Goal: Transaction & Acquisition: Purchase product/service

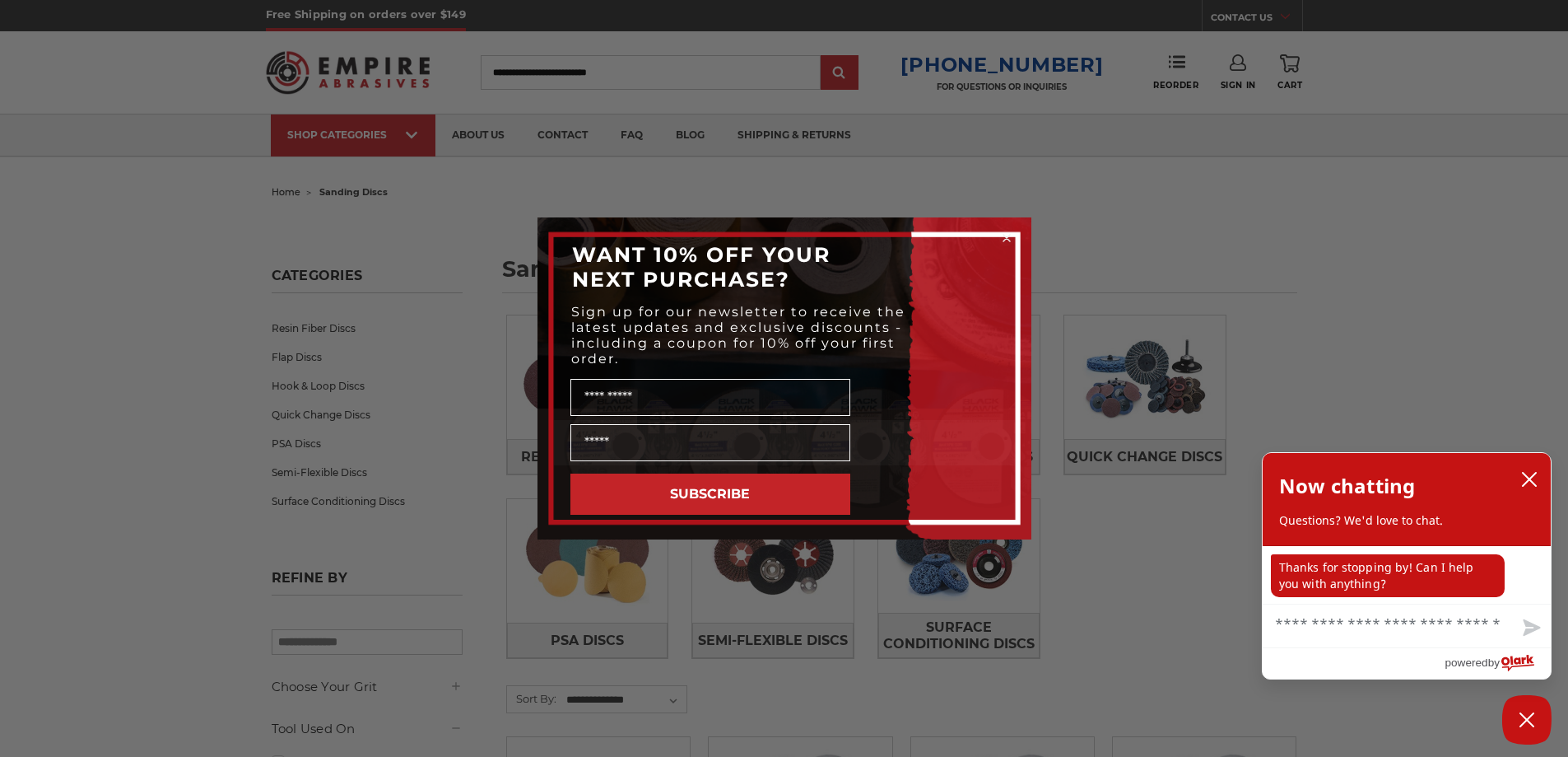
click at [1002, 237] on circle "Close dialog" at bounding box center [1007, 238] width 16 height 16
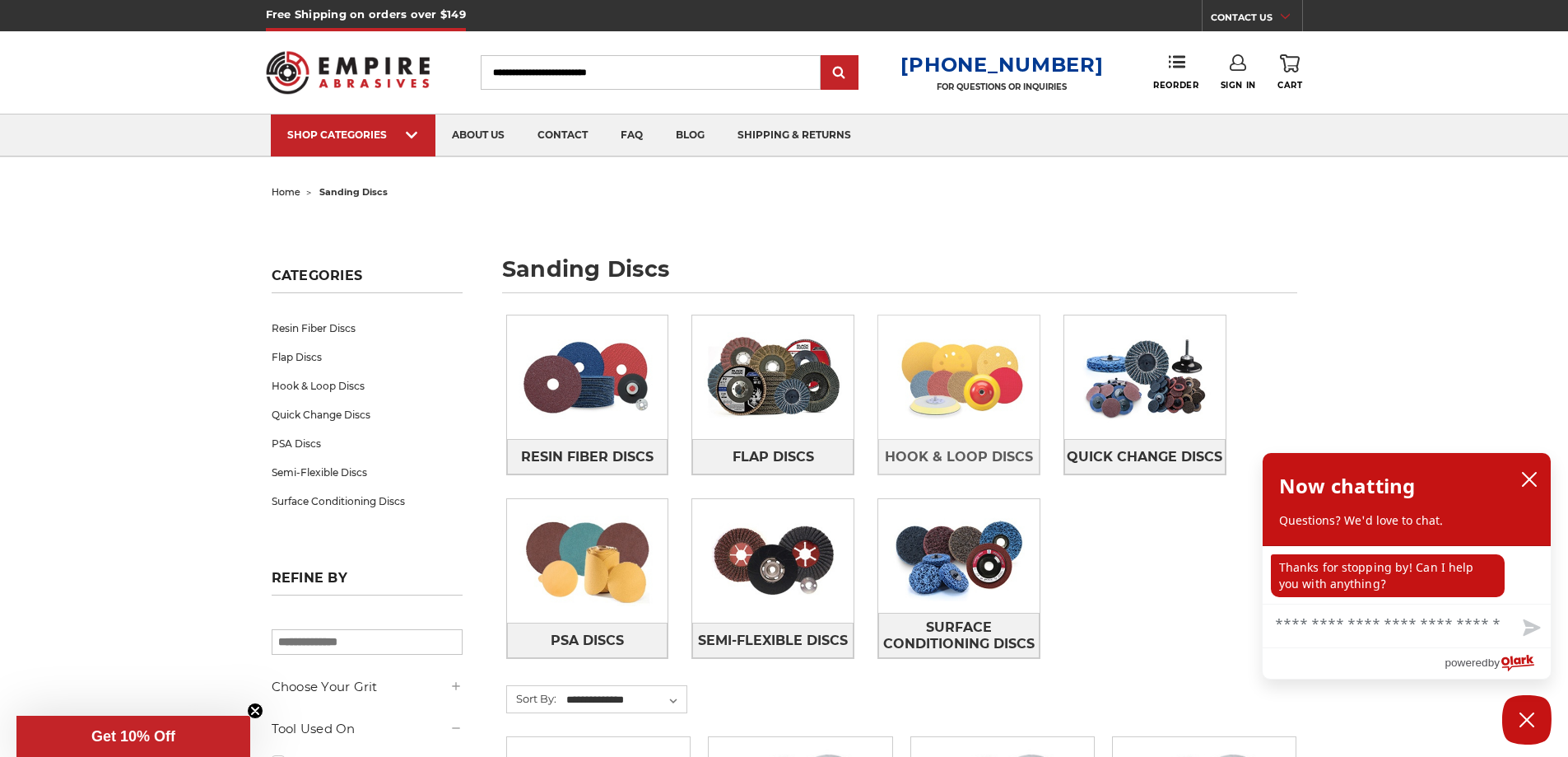
click at [991, 385] on img at bounding box center [959, 377] width 161 height 113
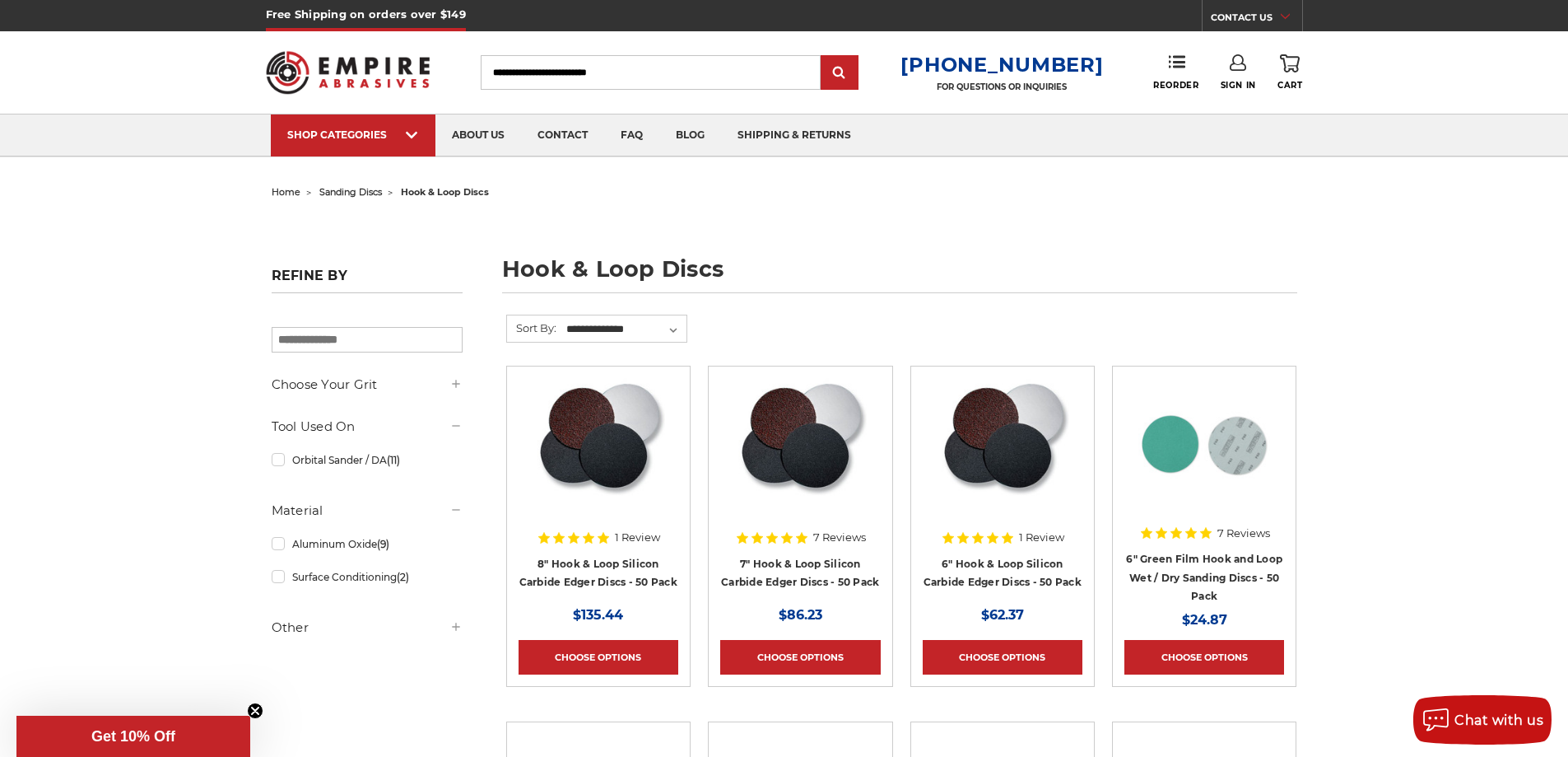
click at [713, 75] on input "Search" at bounding box center [651, 72] width 340 height 35
type input "**"
